Goal: Information Seeking & Learning: Check status

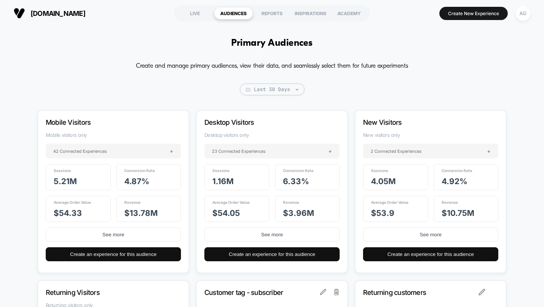
scroll to position [59, 0]
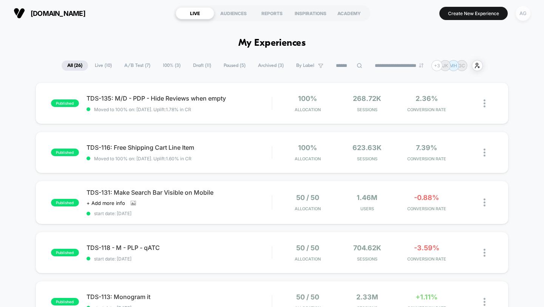
click at [526, 16] on div "AG" at bounding box center [523, 13] width 15 height 15
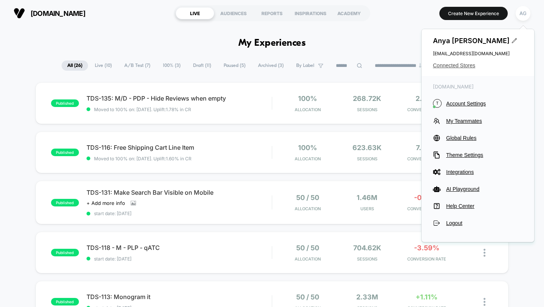
click at [469, 66] on span "Connected Stores" at bounding box center [478, 65] width 90 height 6
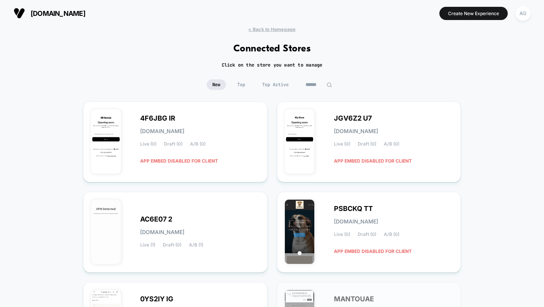
click at [294, 81] on div "New Top Top Active" at bounding box center [272, 84] width 131 height 11
click at [283, 84] on span "Top Active" at bounding box center [276, 84] width 38 height 11
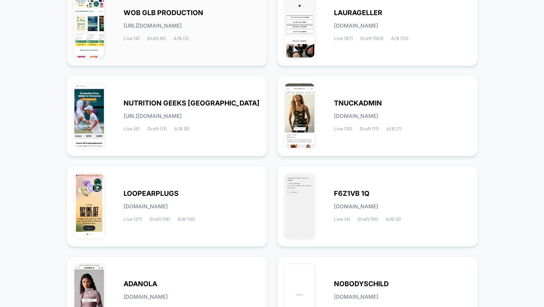
scroll to position [119, 0]
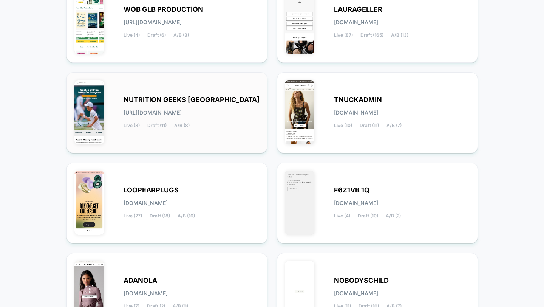
click at [217, 123] on div "NUTRITION GEEKS UK [URL][DOMAIN_NAME] Live (8) Draft (11) A/B (8)" at bounding box center [192, 112] width 136 height 31
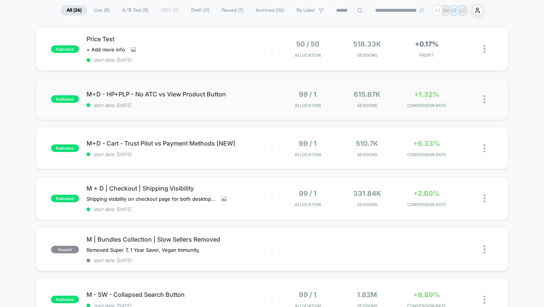
scroll to position [62, 0]
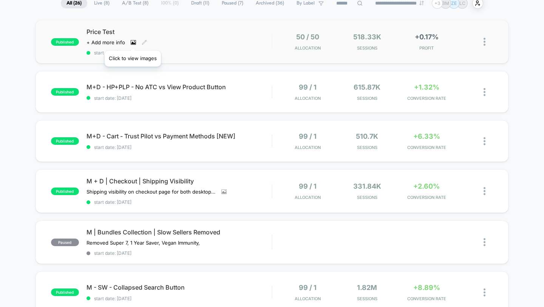
click at [133, 41] on icon at bounding box center [133, 42] width 5 height 5
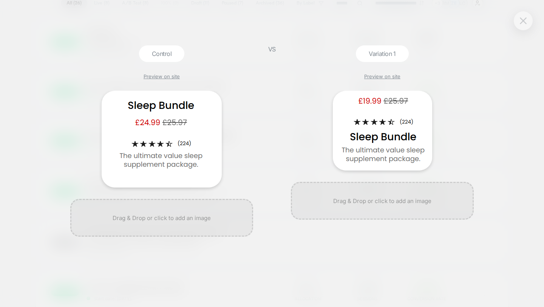
click at [523, 18] on img at bounding box center [523, 20] width 7 height 6
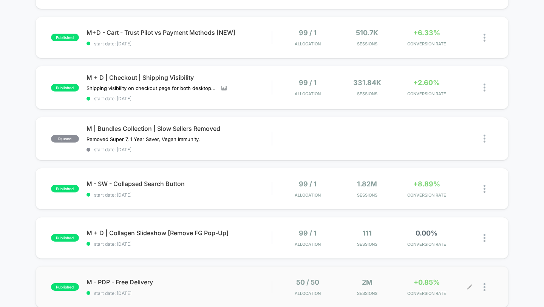
scroll to position [0, 0]
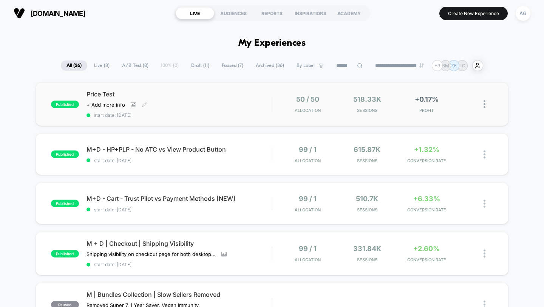
click at [263, 113] on span "start date: [DATE]" at bounding box center [180, 115] width 186 height 6
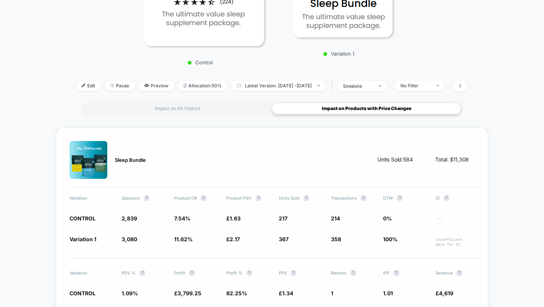
scroll to position [142, 0]
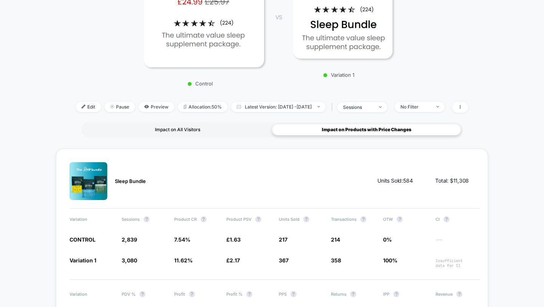
click at [212, 133] on div "Impact on All Visitors" at bounding box center [177, 129] width 189 height 11
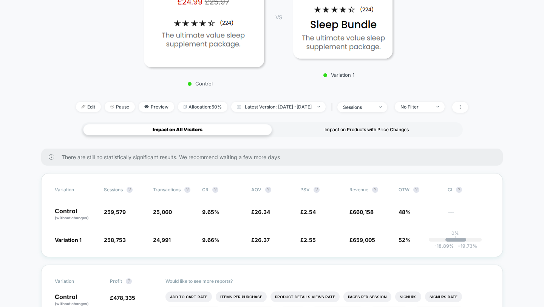
click at [375, 133] on div "Impact on Products with Price Changes" at bounding box center [366, 129] width 189 height 11
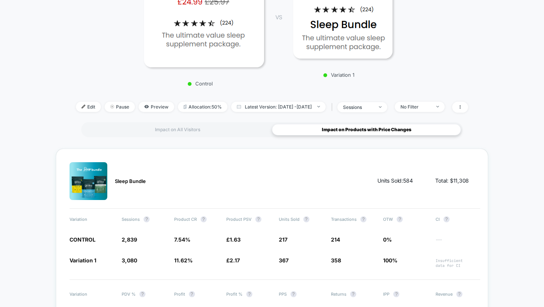
scroll to position [151, 0]
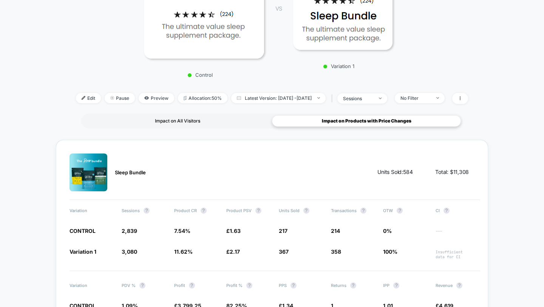
click at [226, 122] on div "Impact on All Visitors" at bounding box center [177, 120] width 189 height 11
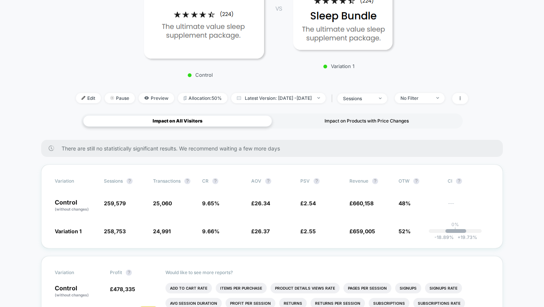
click at [365, 115] on div "Impact on Products with Price Changes" at bounding box center [366, 120] width 189 height 11
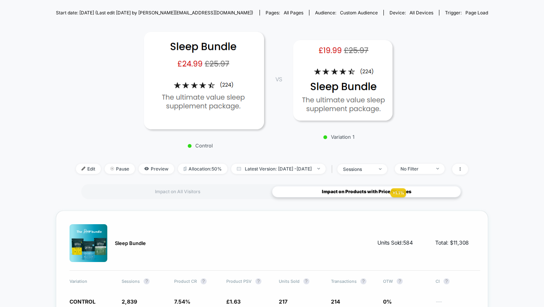
scroll to position [0, 0]
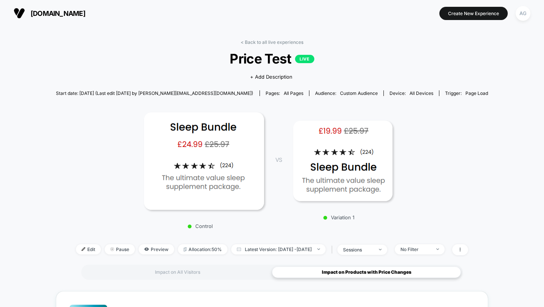
click at [255, 39] on div "< Back to all live experiences Price Test LIVE Click to view images Click to ed…" at bounding box center [272, 301] width 433 height 535
click at [261, 42] on link "< Back to all live experiences" at bounding box center [272, 42] width 63 height 6
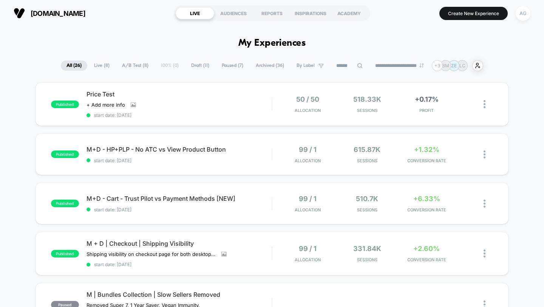
click at [527, 15] on div "AG" at bounding box center [523, 13] width 15 height 15
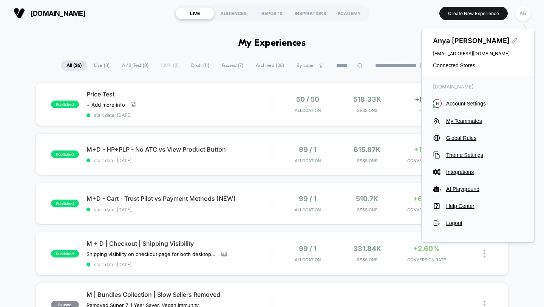
drag, startPoint x: 443, startPoint y: 67, endPoint x: 385, endPoint y: 43, distance: 62.7
click at [385, 43] on body "**********" at bounding box center [272, 153] width 544 height 307
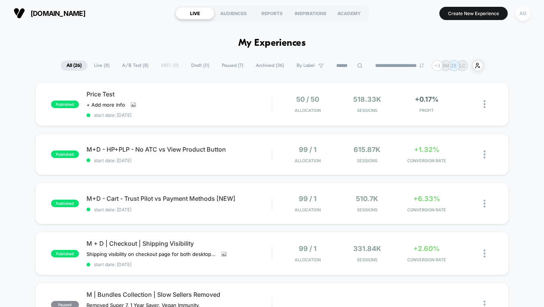
click at [526, 11] on div "AG" at bounding box center [523, 13] width 15 height 15
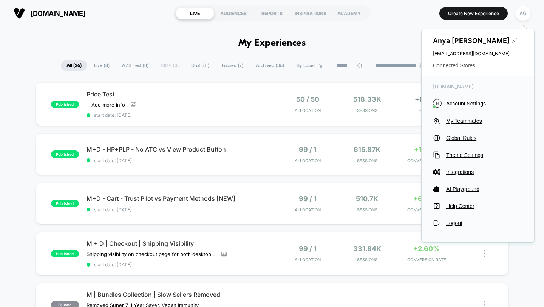
click at [464, 65] on span "Connected Stores" at bounding box center [478, 65] width 90 height 6
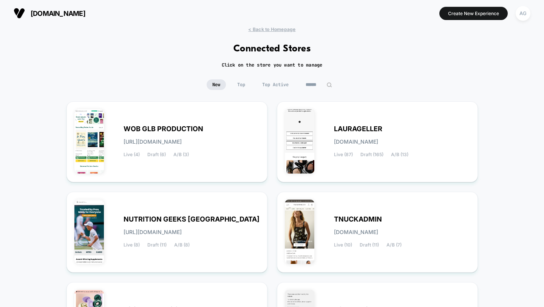
click at [280, 88] on span "Top Active" at bounding box center [276, 84] width 38 height 11
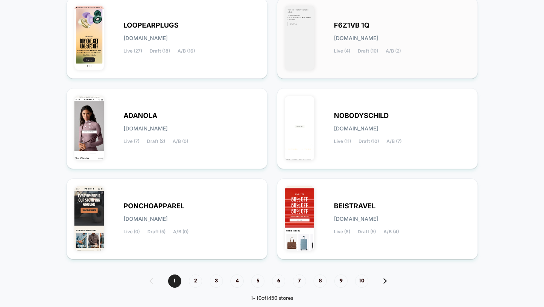
scroll to position [298, 0]
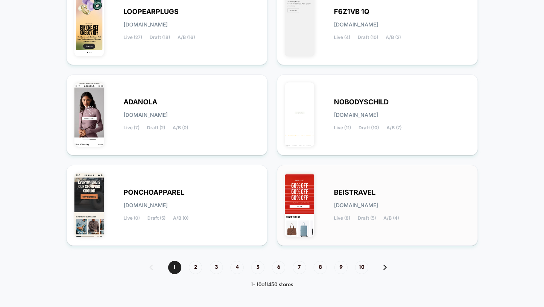
click at [363, 194] on span "BEISTRAVEL" at bounding box center [355, 192] width 42 height 5
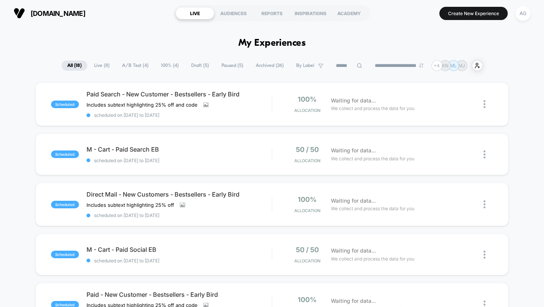
click at [125, 67] on span "A/B Test ( 4 )" at bounding box center [135, 65] width 38 height 10
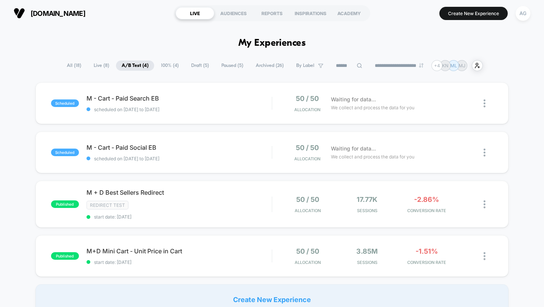
click at [96, 64] on span "Live ( 8 )" at bounding box center [101, 65] width 27 height 10
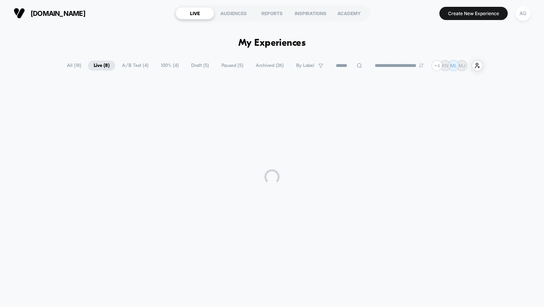
click at [70, 64] on span "All ( 18 )" at bounding box center [74, 65] width 26 height 10
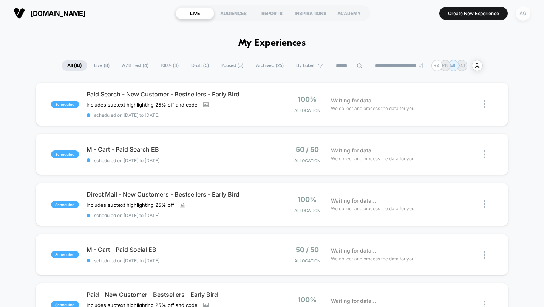
click at [526, 14] on div "AG" at bounding box center [523, 13] width 15 height 15
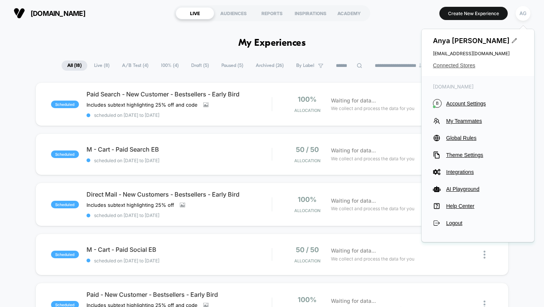
click at [463, 65] on span "Connected Stores" at bounding box center [478, 65] width 90 height 6
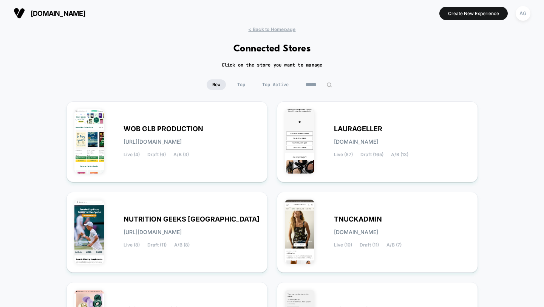
click at [276, 81] on span "Top Active" at bounding box center [276, 84] width 38 height 11
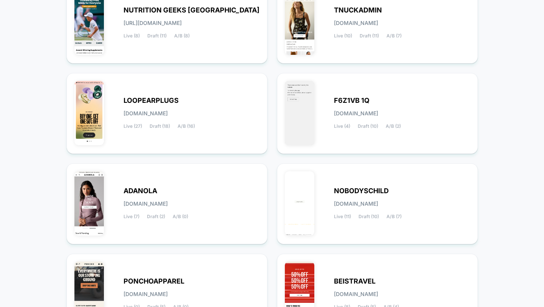
scroll to position [298, 0]
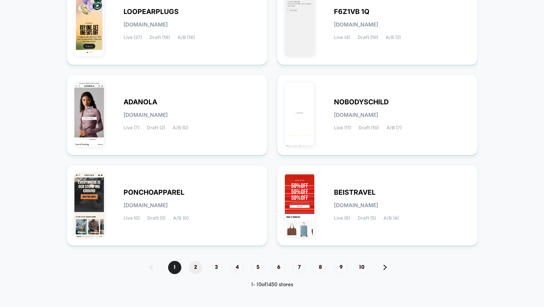
click at [193, 265] on span "2" at bounding box center [195, 267] width 13 height 13
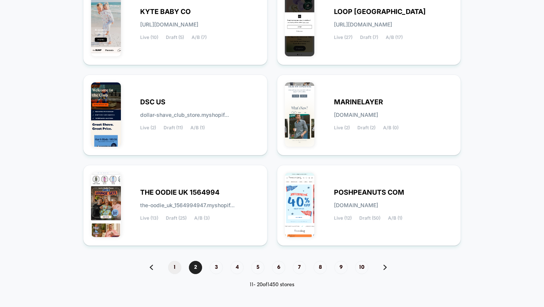
click at [172, 268] on span "1" at bounding box center [174, 267] width 13 height 13
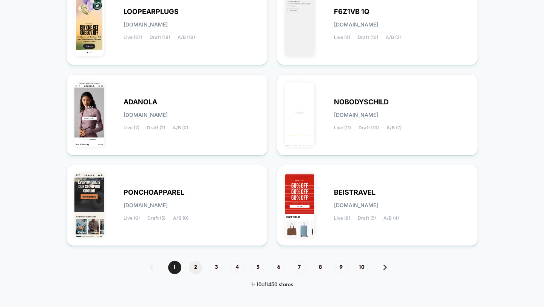
click at [192, 269] on span "2" at bounding box center [195, 267] width 13 height 13
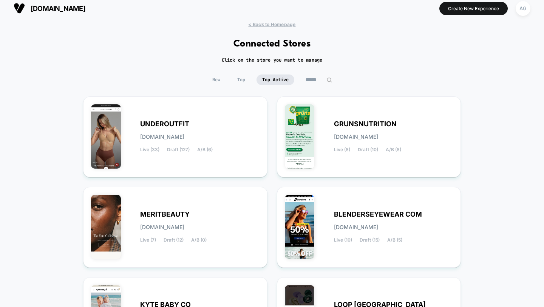
scroll to position [5, 0]
click at [195, 118] on div "UNDEROUTFIT [DOMAIN_NAME] Live (33) Draft (127) A/B (6)" at bounding box center [175, 136] width 169 height 65
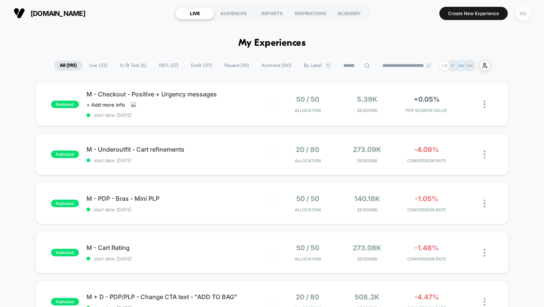
click at [524, 18] on div "AG" at bounding box center [523, 13] width 15 height 15
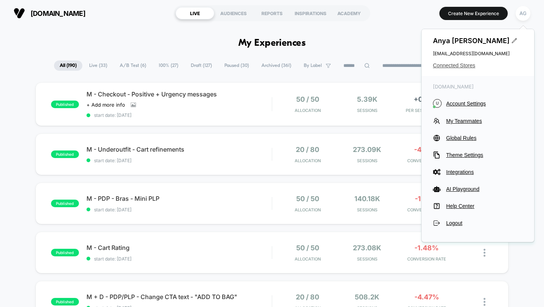
click at [465, 67] on span "Connected Stores" at bounding box center [478, 65] width 90 height 6
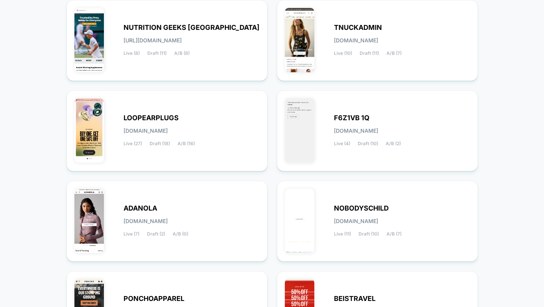
scroll to position [298, 0]
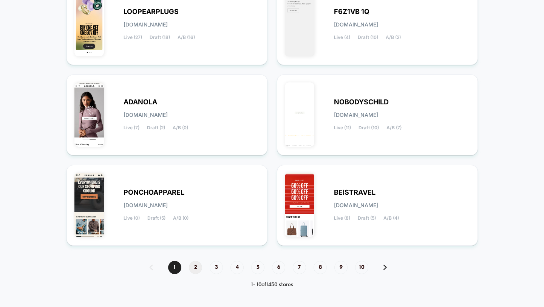
click at [191, 263] on span "2" at bounding box center [195, 267] width 13 height 13
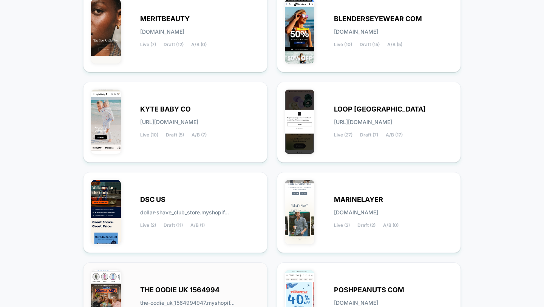
scroll to position [141, 0]
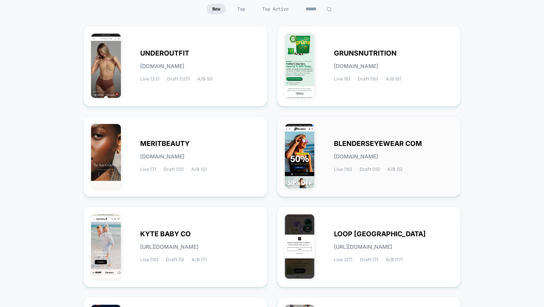
click at [364, 176] on div "BLENDERSEYEWEAR COM [DOMAIN_NAME] Live (10) Draft (15) A/B (5)" at bounding box center [369, 156] width 169 height 65
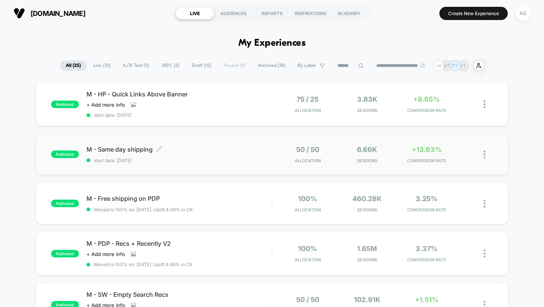
click at [253, 158] on span "start date: [DATE]" at bounding box center [180, 161] width 186 height 6
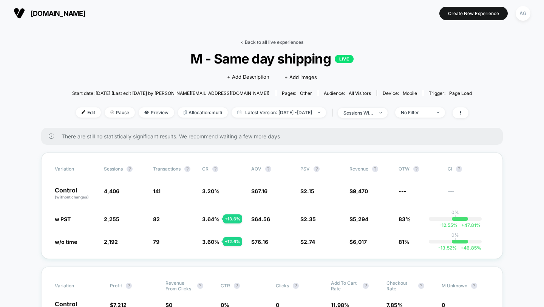
click at [283, 40] on link "< Back to all live experiences" at bounding box center [272, 42] width 63 height 6
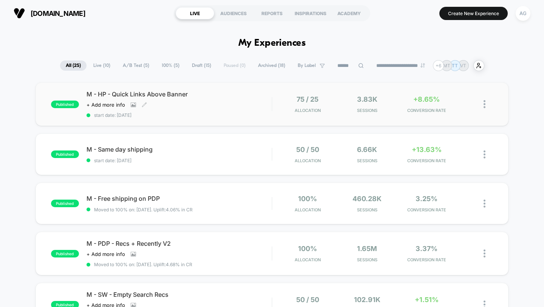
click at [185, 117] on span "start date: [DATE]" at bounding box center [180, 115] width 186 height 6
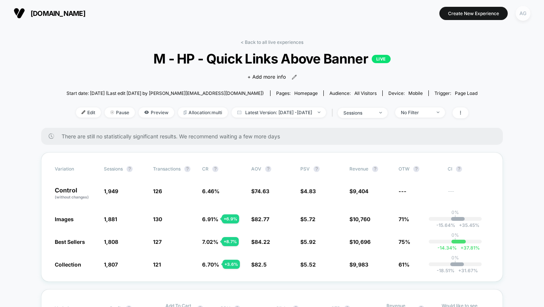
click at [526, 15] on div "AG" at bounding box center [523, 13] width 15 height 15
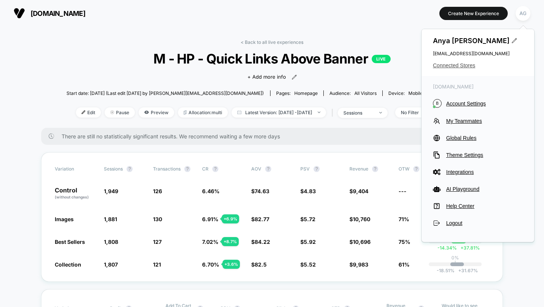
click at [463, 67] on span "Connected Stores" at bounding box center [478, 65] width 90 height 6
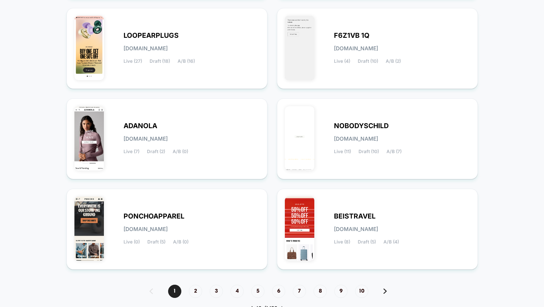
scroll to position [298, 0]
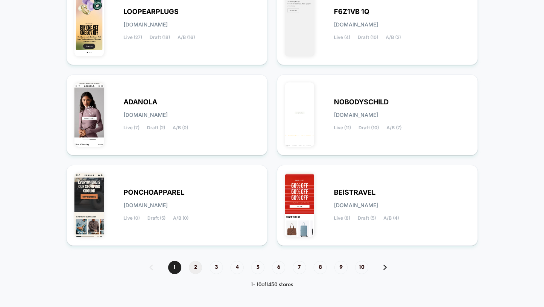
click at [193, 266] on span "2" at bounding box center [195, 267] width 13 height 13
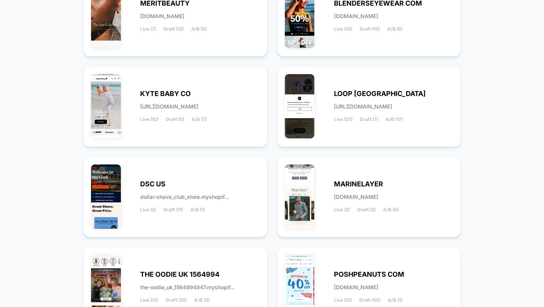
scroll to position [216, 0]
click at [208, 122] on div "KYTE BABY CO [URL][DOMAIN_NAME] Live (10) Draft (5) A/B (7)" at bounding box center [175, 106] width 169 height 65
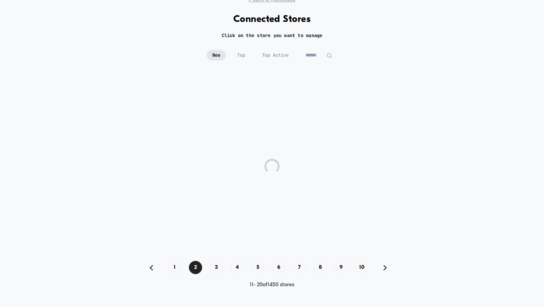
scroll to position [29, 0]
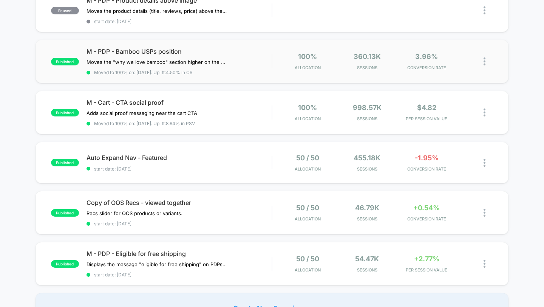
scroll to position [436, 0]
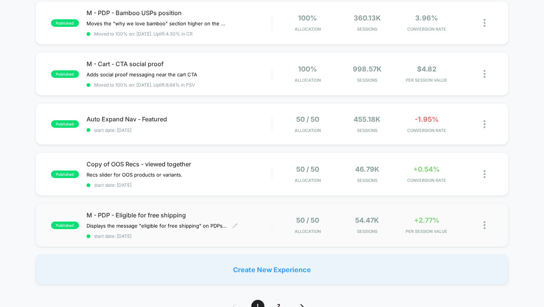
click at [244, 233] on span "start date: [DATE]" at bounding box center [180, 236] width 186 height 6
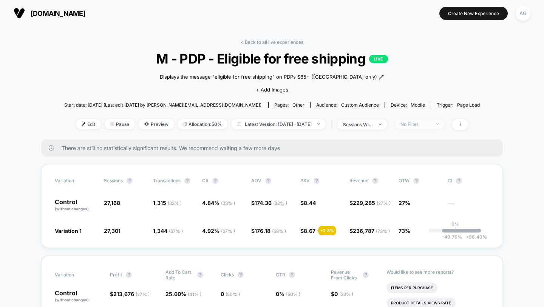
click at [430, 125] on div "No Filter" at bounding box center [416, 124] width 30 height 6
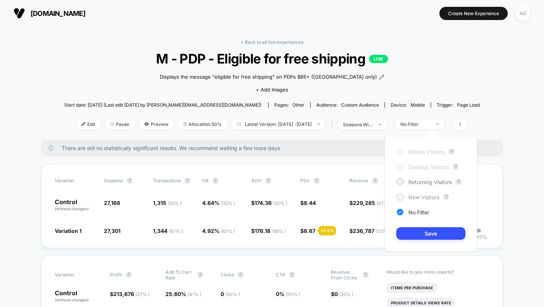
click at [420, 198] on span "New Visitors" at bounding box center [423, 197] width 31 height 6
click at [422, 231] on button "Save" at bounding box center [430, 233] width 69 height 12
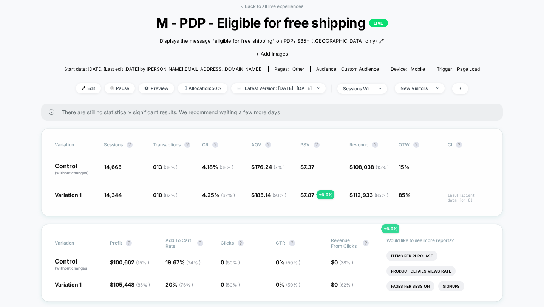
scroll to position [36, 0]
click at [293, 5] on link "< Back to all live experiences" at bounding box center [272, 6] width 63 height 6
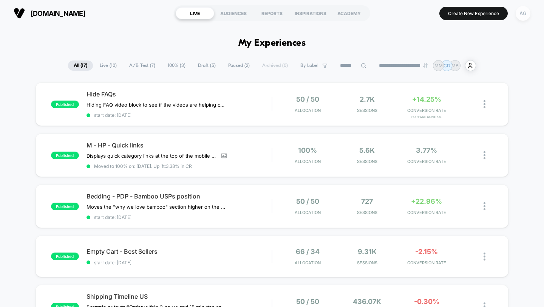
click at [528, 17] on div "AG" at bounding box center [523, 13] width 15 height 15
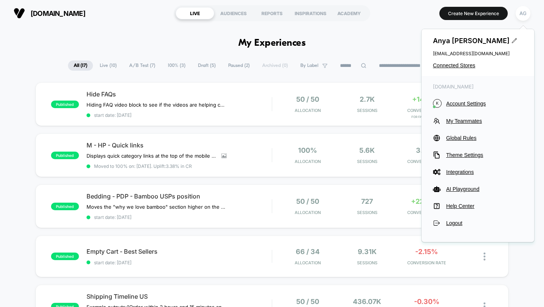
click at [464, 71] on div "[PERSON_NAME] [EMAIL_ADDRESS][DOMAIN_NAME] Connected Stores" at bounding box center [478, 52] width 113 height 47
click at [464, 70] on div "[PERSON_NAME] [EMAIL_ADDRESS][DOMAIN_NAME] Connected Stores" at bounding box center [478, 52] width 113 height 47
click at [467, 68] on div "[PERSON_NAME] [EMAIL_ADDRESS][DOMAIN_NAME] Connected Stores" at bounding box center [478, 52] width 113 height 47
click at [469, 67] on span "Connected Stores" at bounding box center [478, 65] width 90 height 6
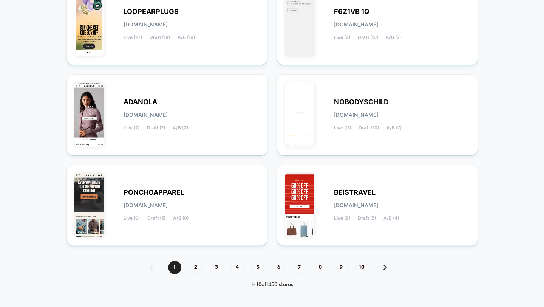
scroll to position [298, 0]
click at [214, 265] on span "3" at bounding box center [216, 267] width 13 height 13
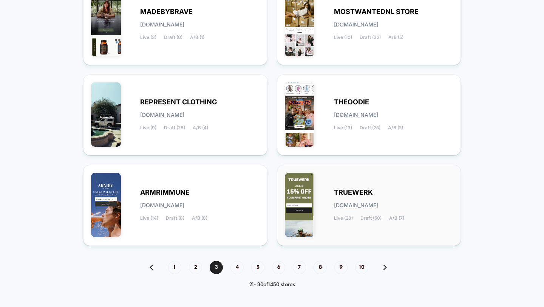
click at [335, 219] on span "Live (28)" at bounding box center [343, 217] width 19 height 5
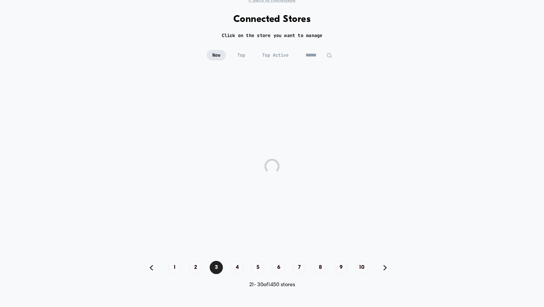
scroll to position [29, 0]
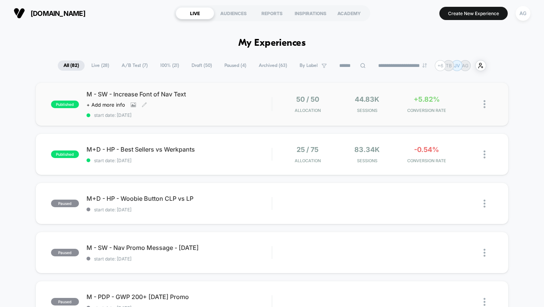
click at [215, 100] on div "M - SW - Increase Font of Nav Text Click to view images Click to edit experienc…" at bounding box center [180, 104] width 186 height 28
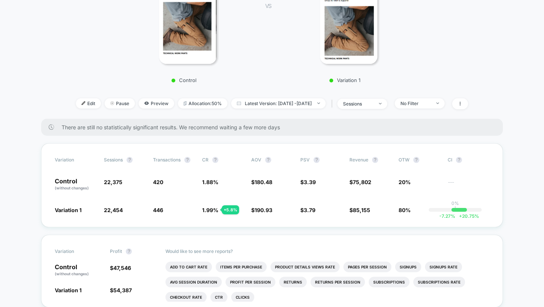
scroll to position [187, 0]
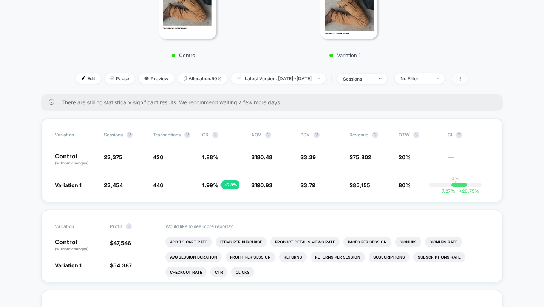
click at [468, 82] on span at bounding box center [460, 78] width 16 height 11
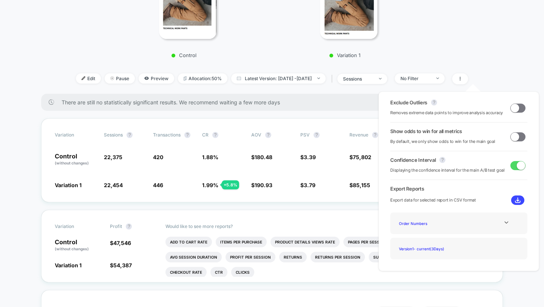
click at [515, 106] on span at bounding box center [515, 108] width 8 height 8
click at [517, 109] on span at bounding box center [521, 108] width 8 height 8
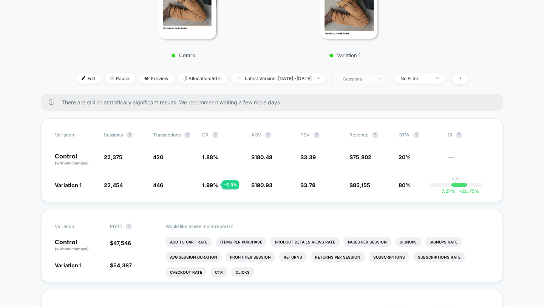
click at [373, 80] on div "sessions" at bounding box center [358, 79] width 30 height 6
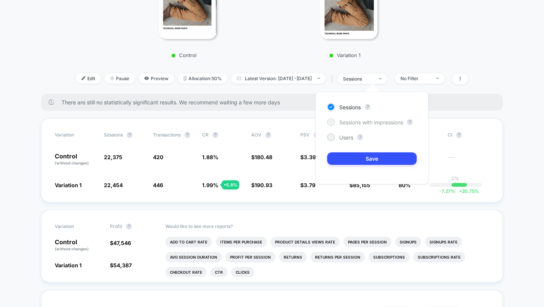
click at [362, 125] on span "Sessions with impressions" at bounding box center [371, 122] width 64 height 6
click at [375, 162] on button "Save" at bounding box center [372, 158] width 90 height 12
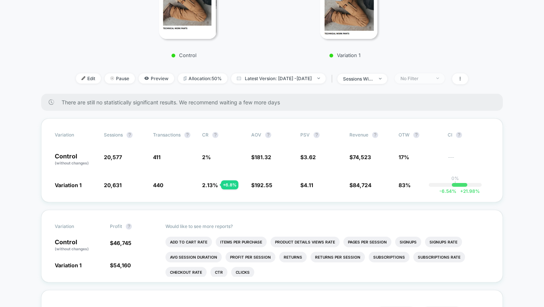
click at [424, 78] on div "No Filter" at bounding box center [416, 79] width 30 height 6
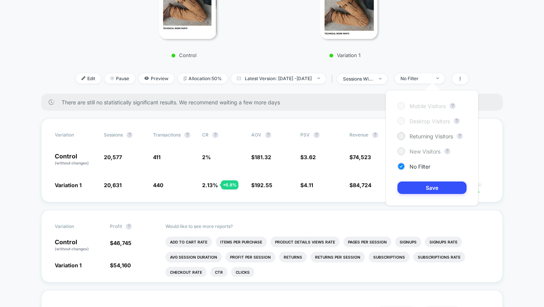
click at [419, 150] on span "New Visitors" at bounding box center [425, 151] width 31 height 6
click at [423, 196] on div "Mobile Visitors ? Desktop Visitors ? Returning Visitors ? New Visitors ? No Fil…" at bounding box center [432, 147] width 93 height 115
click at [425, 189] on button "Save" at bounding box center [432, 187] width 69 height 12
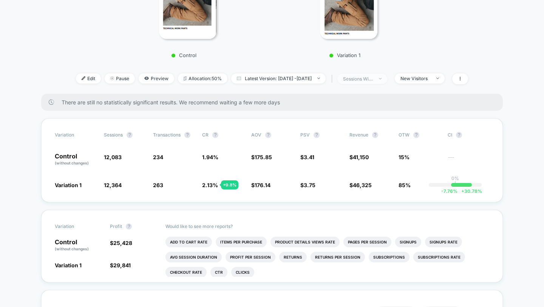
click at [387, 81] on span "sessions with impression" at bounding box center [362, 79] width 50 height 10
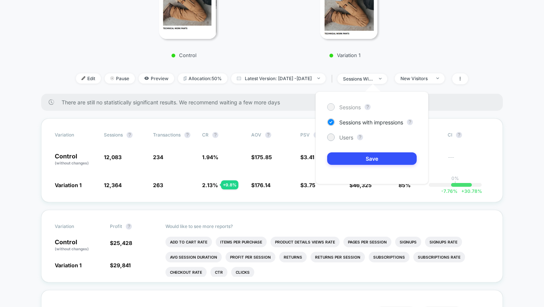
click at [354, 105] on span "Sessions" at bounding box center [350, 107] width 22 height 6
click at [362, 156] on button "Save" at bounding box center [372, 158] width 90 height 12
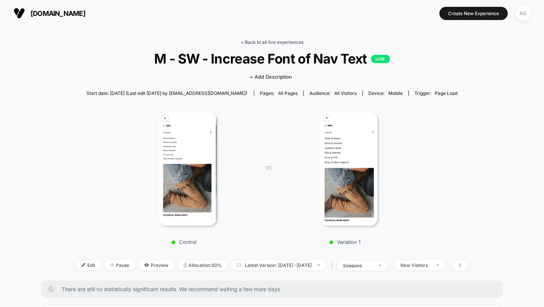
click at [284, 41] on link "< Back to all live experiences" at bounding box center [272, 42] width 63 height 6
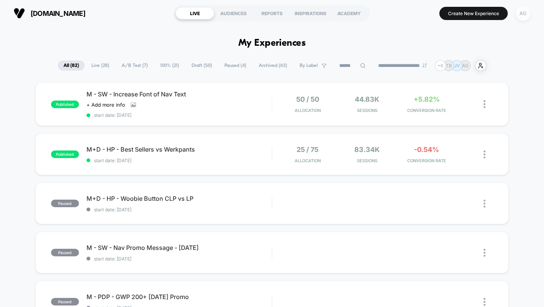
click at [528, 14] on div "AG" at bounding box center [523, 13] width 15 height 15
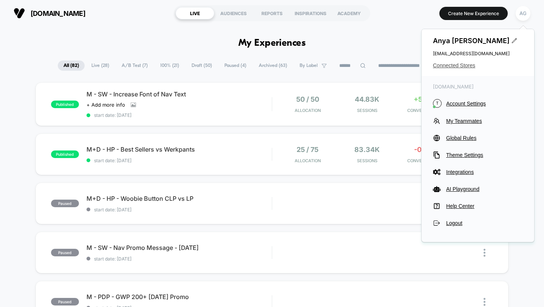
click at [467, 64] on span "Connected Stores" at bounding box center [478, 65] width 90 height 6
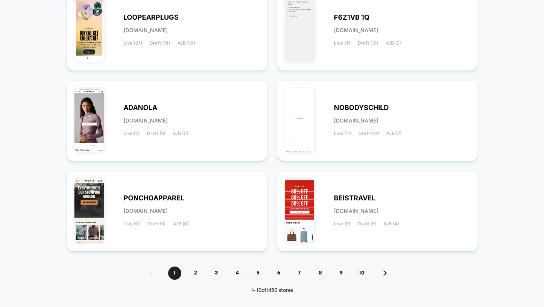
scroll to position [298, 0]
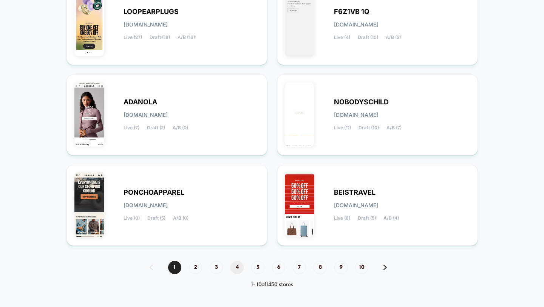
click at [232, 269] on span "4" at bounding box center [236, 267] width 13 height 13
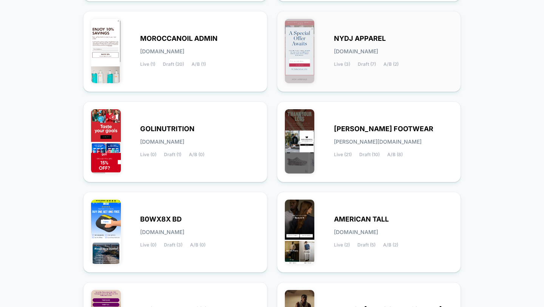
scroll to position [206, 0]
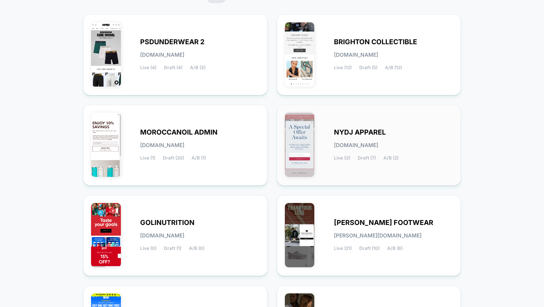
click at [386, 136] on div "NYDJ APPAREL [DOMAIN_NAME] Live (3) Draft (7) A/B (2)" at bounding box center [393, 145] width 119 height 31
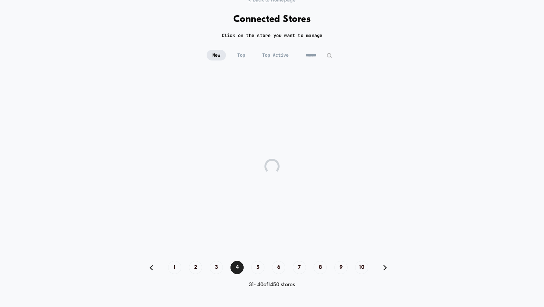
scroll to position [29, 0]
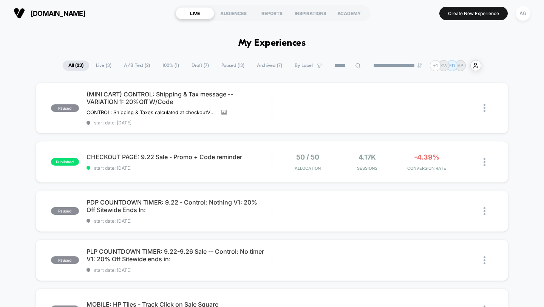
click at [136, 66] on span "A/B Test ( 2 )" at bounding box center [136, 65] width 37 height 10
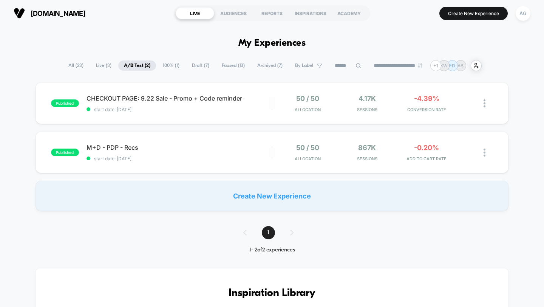
click at [167, 67] on span "100% ( 1 )" at bounding box center [171, 65] width 28 height 10
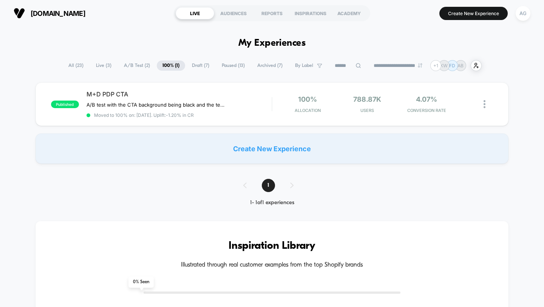
click at [133, 67] on span "A/B Test ( 2 )" at bounding box center [136, 65] width 37 height 10
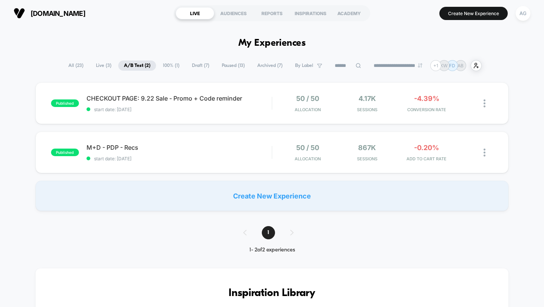
click at [94, 67] on span "Live ( 3 )" at bounding box center [103, 65] width 27 height 10
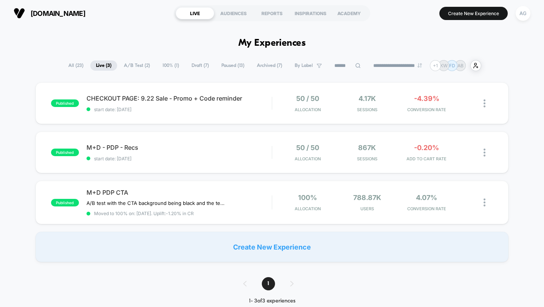
click at [72, 66] on span "All ( 23 )" at bounding box center [76, 65] width 26 height 10
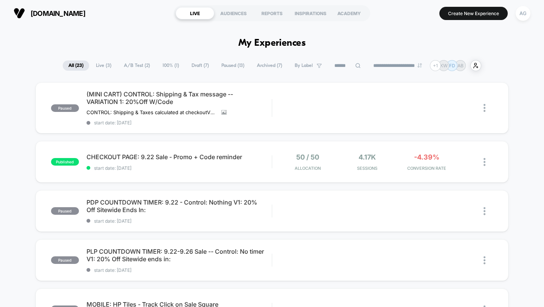
click at [235, 69] on span "Paused ( 13 )" at bounding box center [233, 65] width 34 height 10
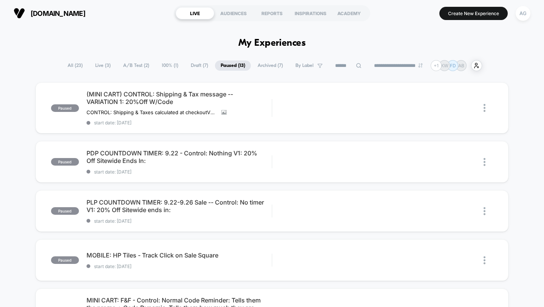
click at [255, 69] on span "Archived ( 7 )" at bounding box center [270, 65] width 37 height 10
